Goal: Transaction & Acquisition: Book appointment/travel/reservation

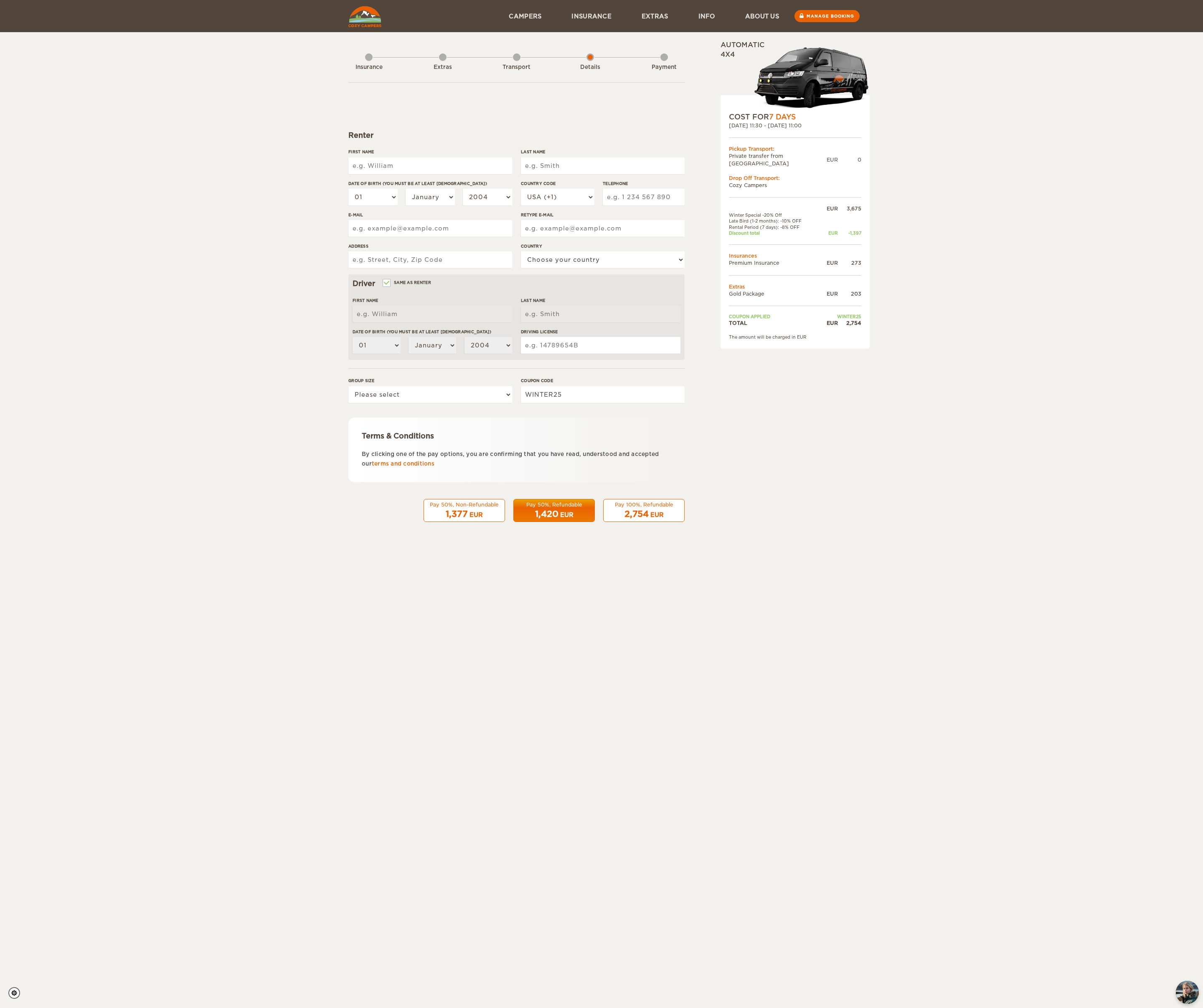
drag, startPoint x: 848, startPoint y: 315, endPoint x: 807, endPoint y: 315, distance: 41.0
click at [807, 315] on div "COST FOR 7 Days [DATE] 11:30 - [DATE] 11:00 Pickup Transport: Private transfer …" at bounding box center [795, 222] width 149 height 253
click at [884, 315] on div "Expand Collapse Total 2,754 EUR Automatic 4x4 COST FOR 7 Days [DATE] 11:30 - [D…" at bounding box center [602, 271] width 1203 height 543
drag, startPoint x: 861, startPoint y: 316, endPoint x: 841, endPoint y: 316, distance: 20.0
click at [841, 319] on div "2,754" at bounding box center [849, 323] width 23 height 7
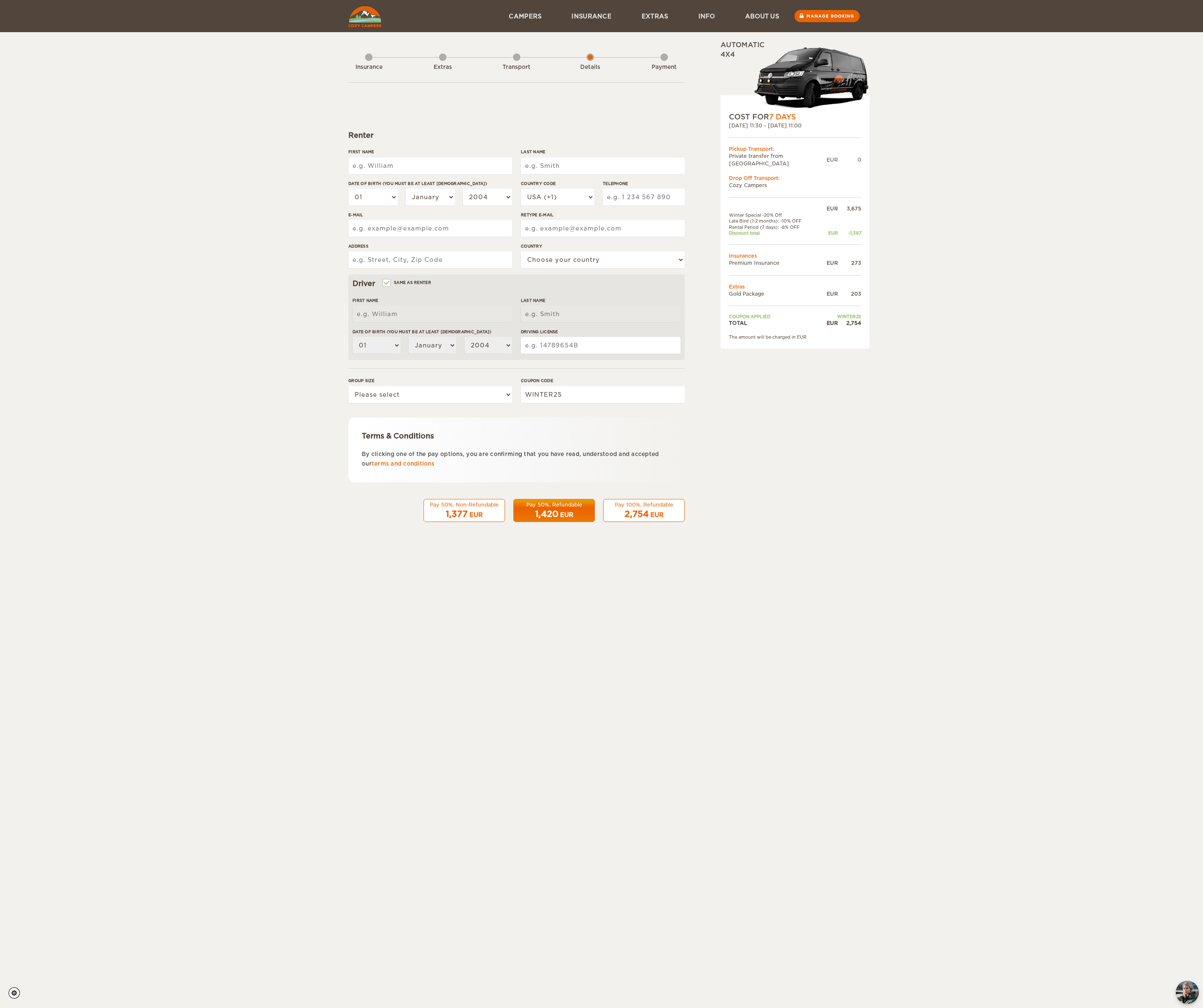
click at [855, 334] on div "COST FOR 7 Days [DATE] 11:30 - [DATE] 11:00 Pickup Transport: Private transfer …" at bounding box center [795, 222] width 149 height 253
drag, startPoint x: 736, startPoint y: 117, endPoint x: 819, endPoint y: 117, distance: 83.0
click at [819, 117] on div "COST FOR 7 Days" at bounding box center [795, 117] width 132 height 10
click at [801, 129] on div "COST FOR 7 Days [DATE] 11:30 - [DATE] 11:00 Pickup Transport: Private transfer …" at bounding box center [795, 222] width 149 height 253
click at [523, 22] on link "Campers" at bounding box center [525, 16] width 63 height 32
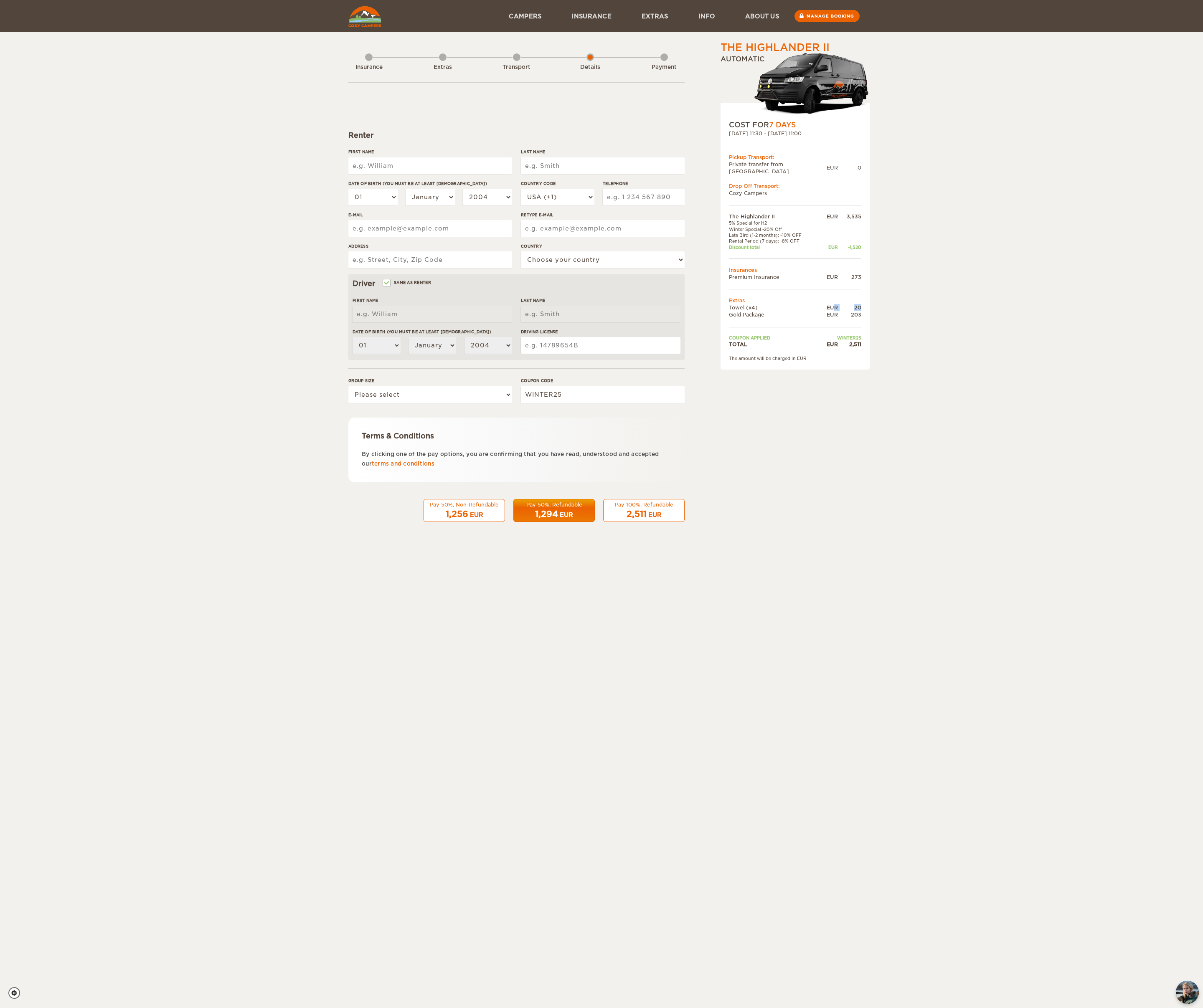
drag, startPoint x: 862, startPoint y: 301, endPoint x: 833, endPoint y: 299, distance: 29.1
click at [833, 299] on div "COST FOR 7 Days 23. Sep 2025 11:30 - 30. Sep 2025 11:00 Pickup Transport: Priva…" at bounding box center [795, 236] width 149 height 266
drag, startPoint x: 855, startPoint y: 307, endPoint x: 837, endPoint y: 307, distance: 18.0
click at [837, 307] on div "COST FOR 7 Days 23. Sep 2025 11:30 - 30. Sep 2025 11:00 Pickup Transport: Priva…" at bounding box center [795, 236] width 149 height 266
click at [865, 310] on div "COST FOR 7 Days 23. Sep 2025 11:30 - 30. Sep 2025 11:00 Pickup Transport: Priva…" at bounding box center [795, 236] width 149 height 266
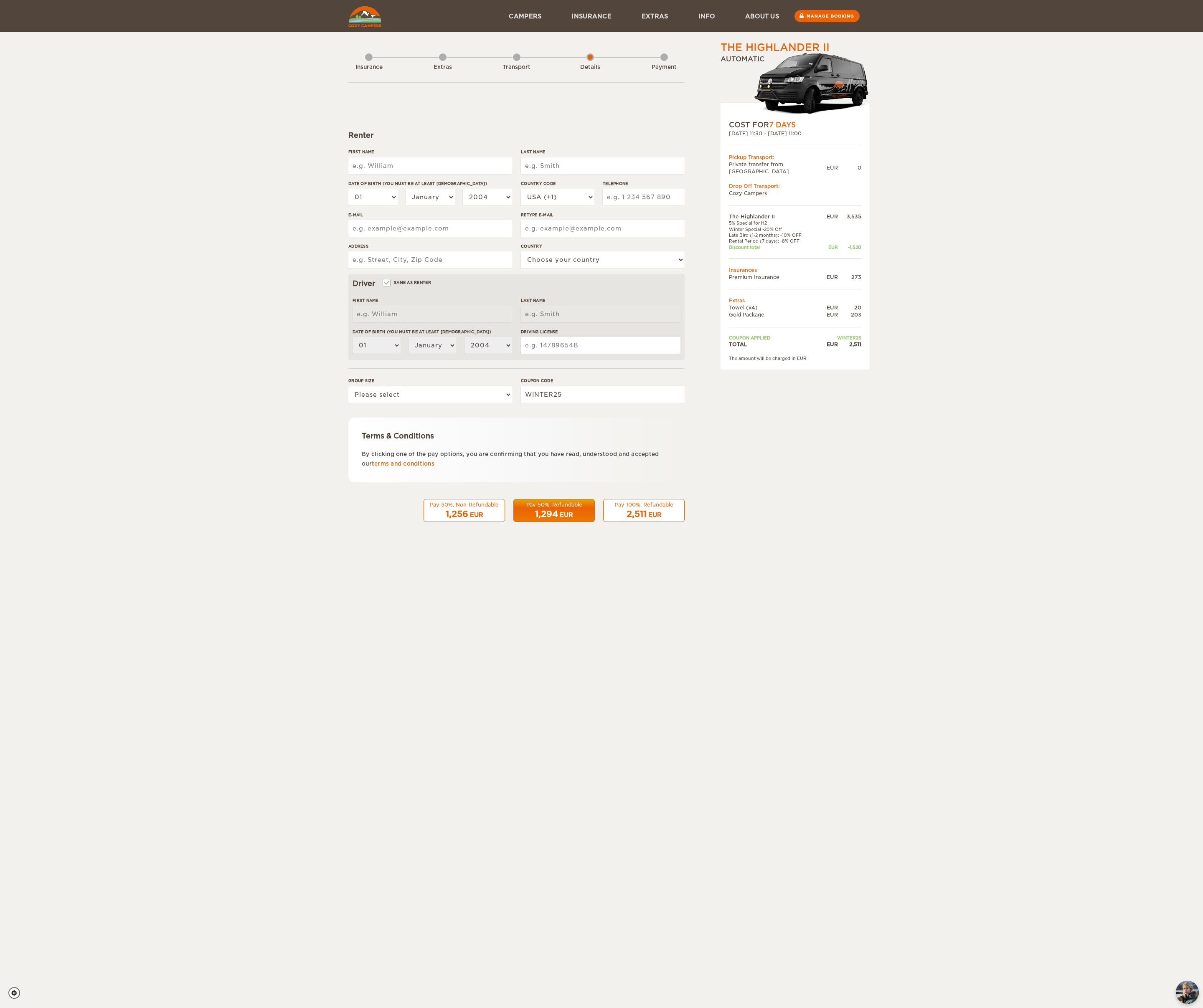
click at [421, 152] on label"] "First Name" at bounding box center [430, 151] width 164 height 6
click at [421, 158] on input "First Name" at bounding box center [430, 166] width 164 height 17
